Goal: Check status

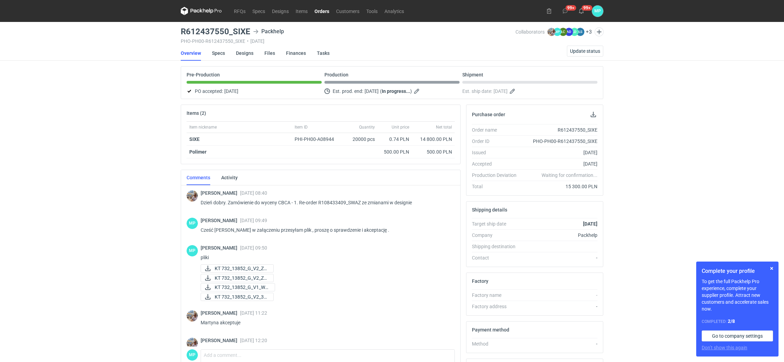
scroll to position [14, 0]
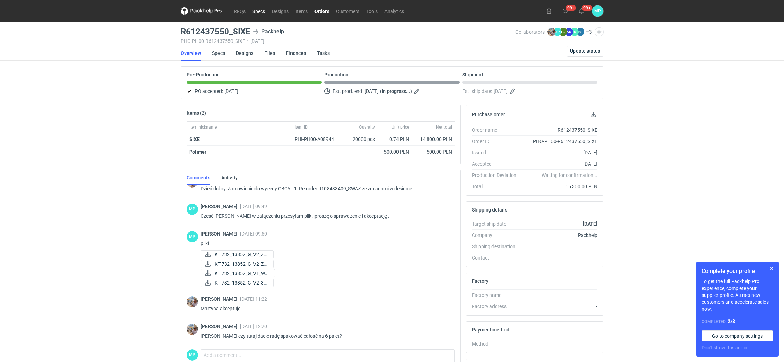
click at [258, 14] on link "Specs" at bounding box center [259, 11] width 20 height 8
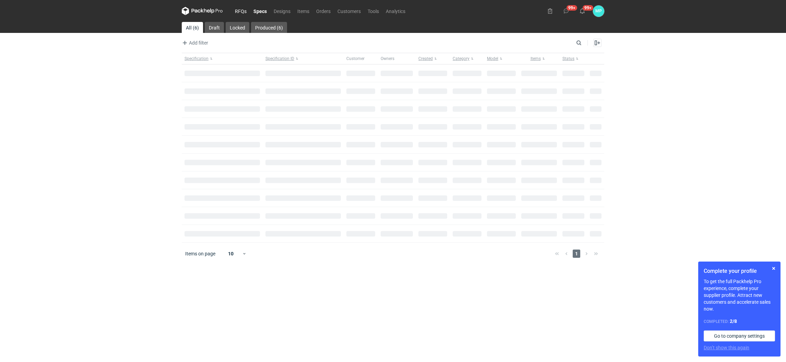
click at [235, 11] on link "RFQs" at bounding box center [240, 11] width 19 height 8
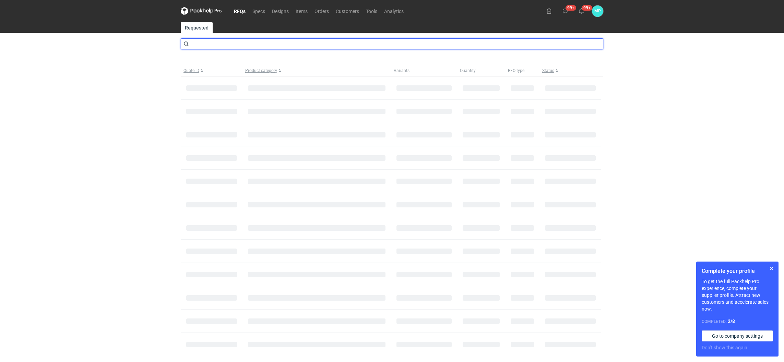
click at [231, 45] on input "text" at bounding box center [392, 43] width 422 height 11
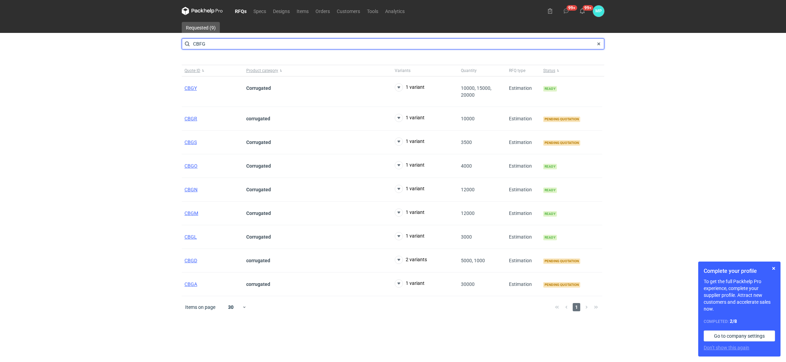
type input "CBFG"
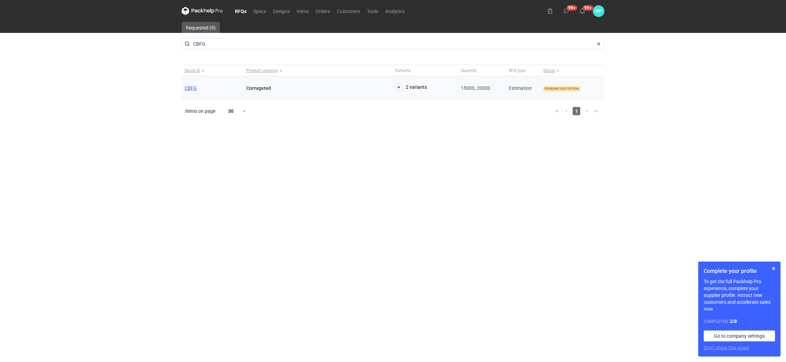
click at [186, 89] on span "CBFG" at bounding box center [190, 87] width 12 height 5
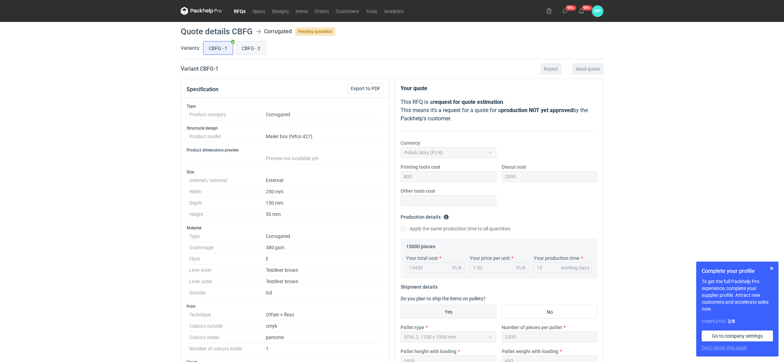
click at [241, 52] on input "CBFG - 2" at bounding box center [250, 47] width 29 height 13
radio input "true"
